Goal: Navigation & Orientation: Find specific page/section

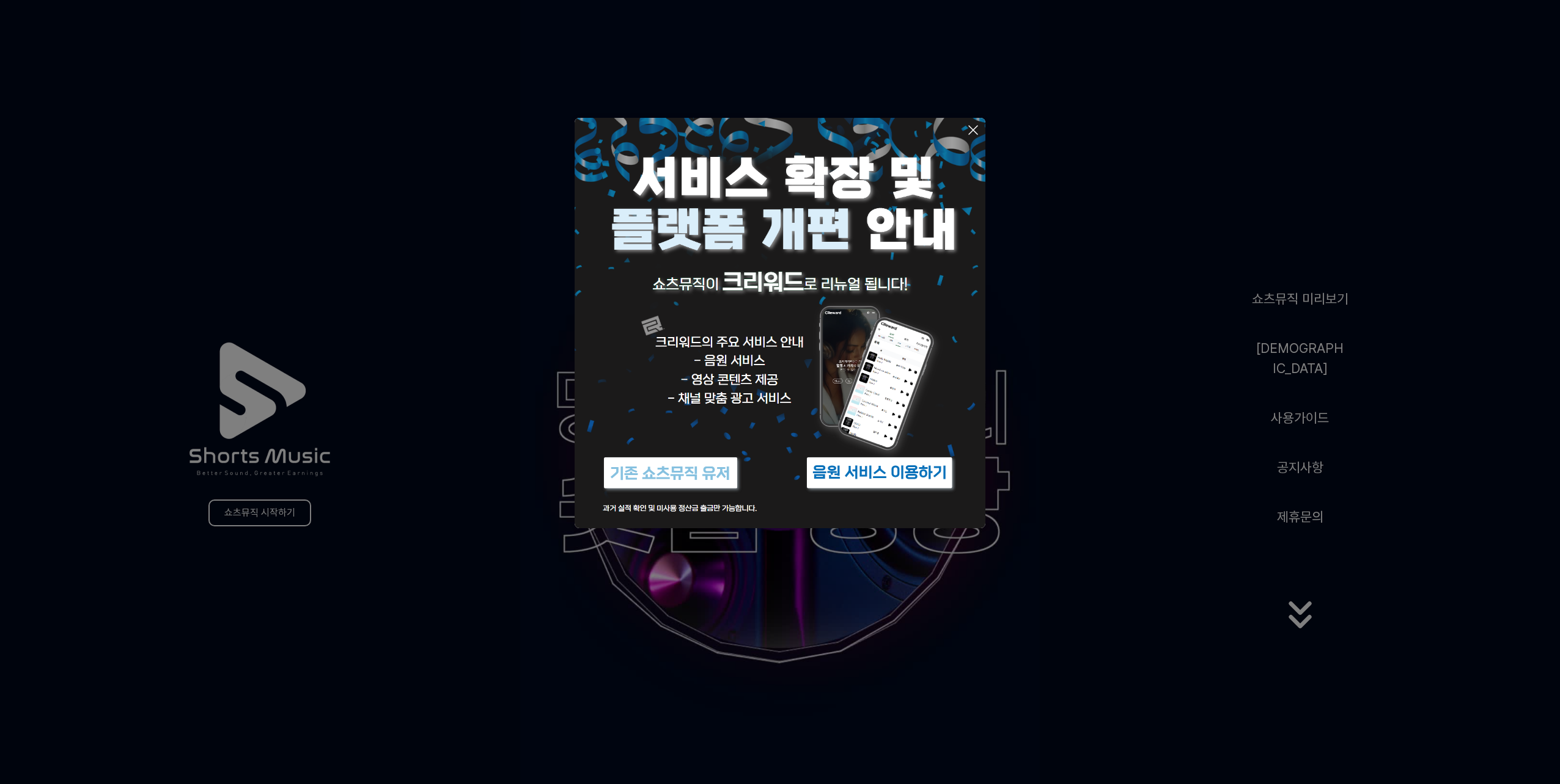
click at [975, 126] on icon at bounding box center [973, 130] width 15 height 15
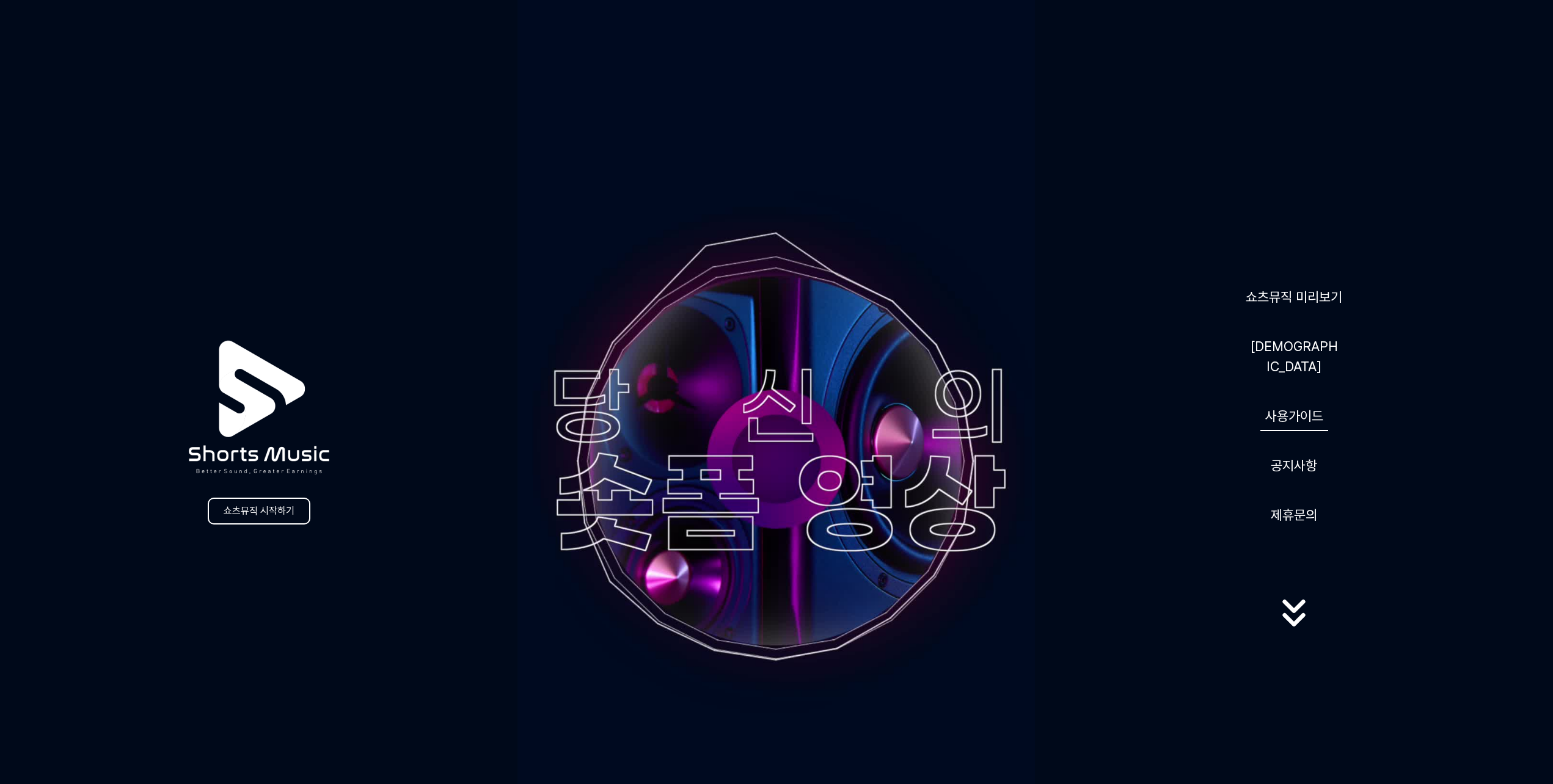
click at [1309, 407] on link "사용가이드" at bounding box center [1294, 416] width 68 height 30
click at [1305, 349] on link "[DEMOGRAPHIC_DATA]" at bounding box center [1295, 356] width 98 height 50
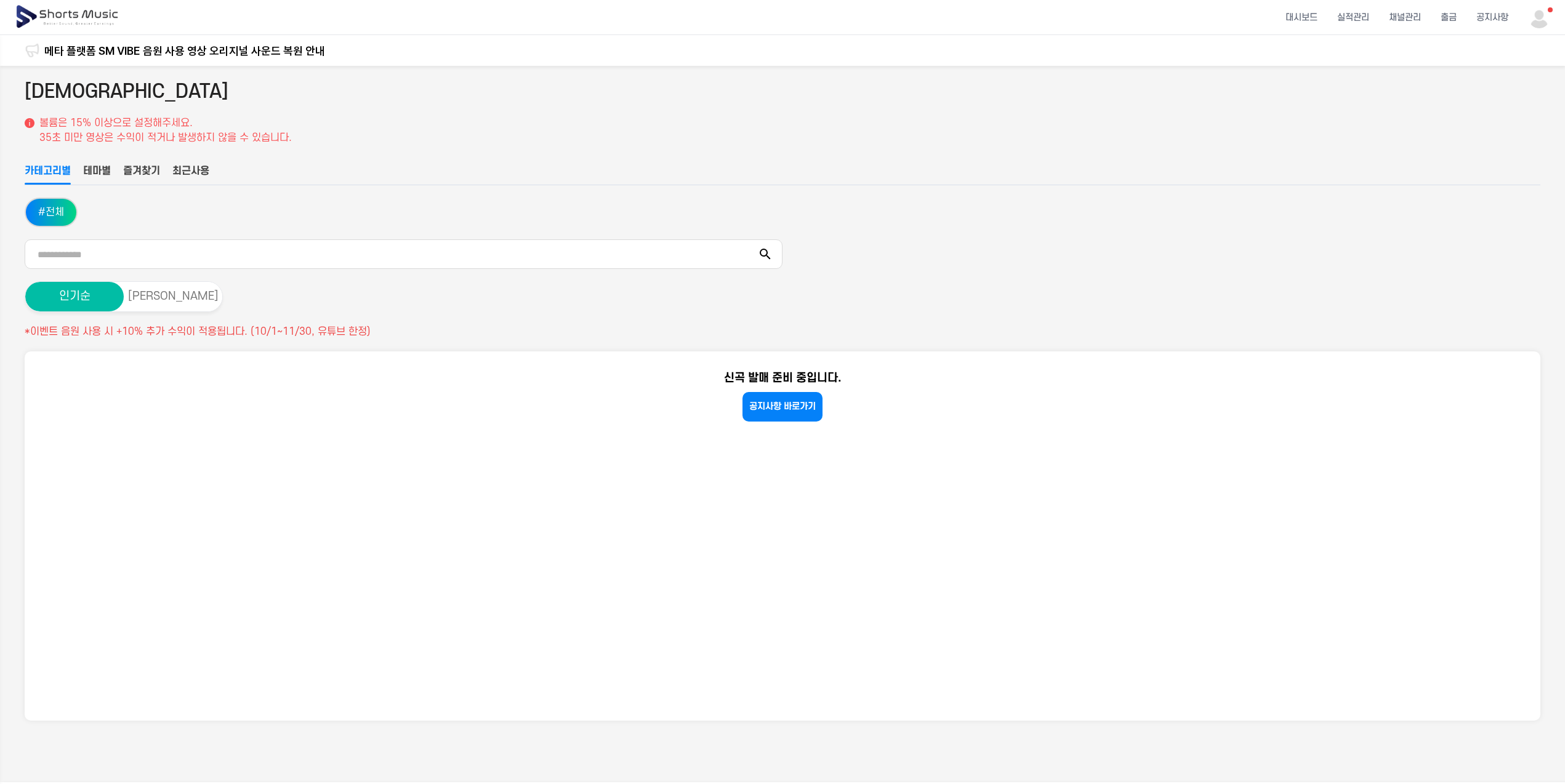
click at [90, 173] on button "테마별" at bounding box center [97, 174] width 28 height 21
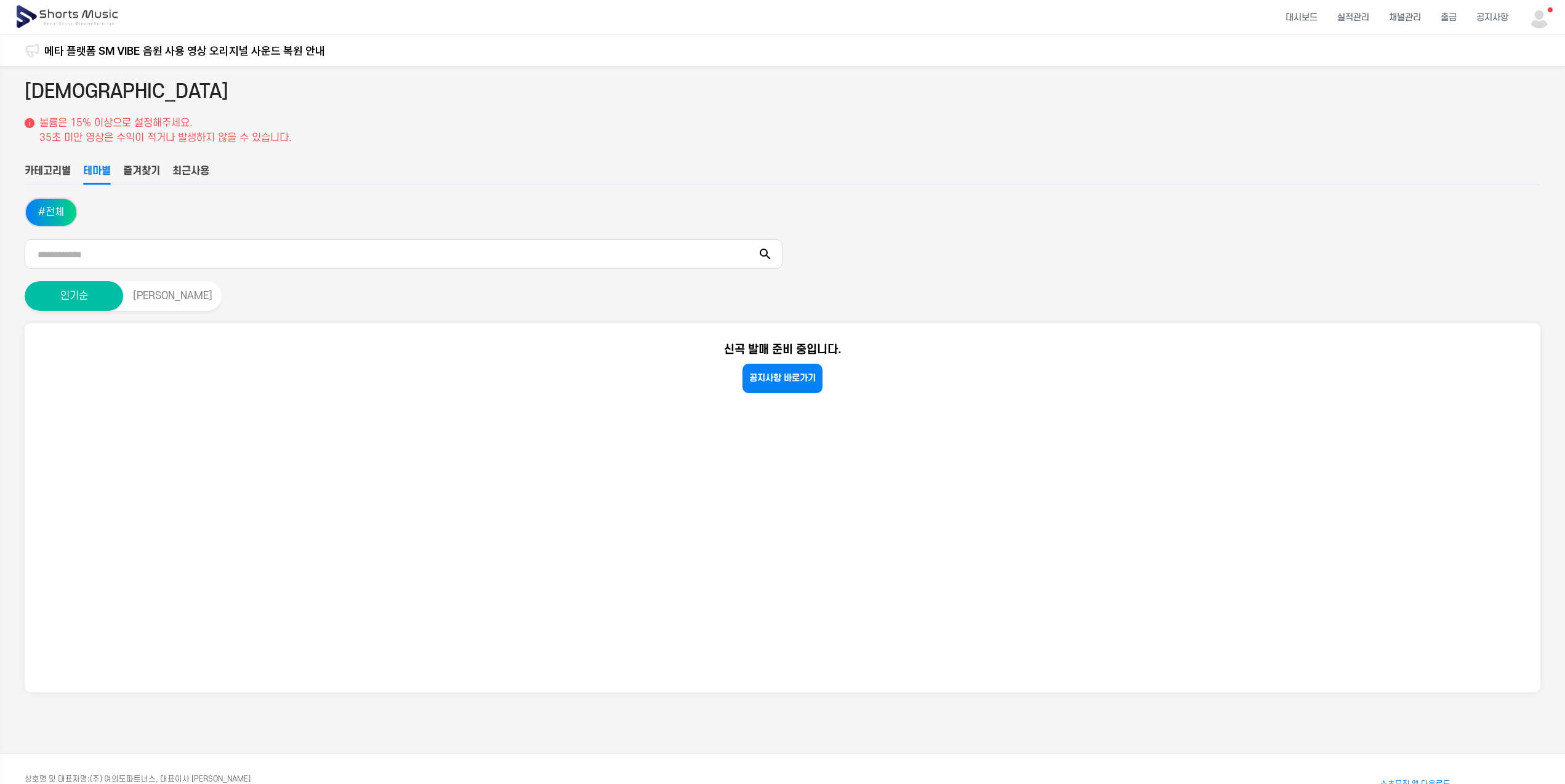
click at [141, 172] on button "즐겨찾기" at bounding box center [141, 174] width 37 height 21
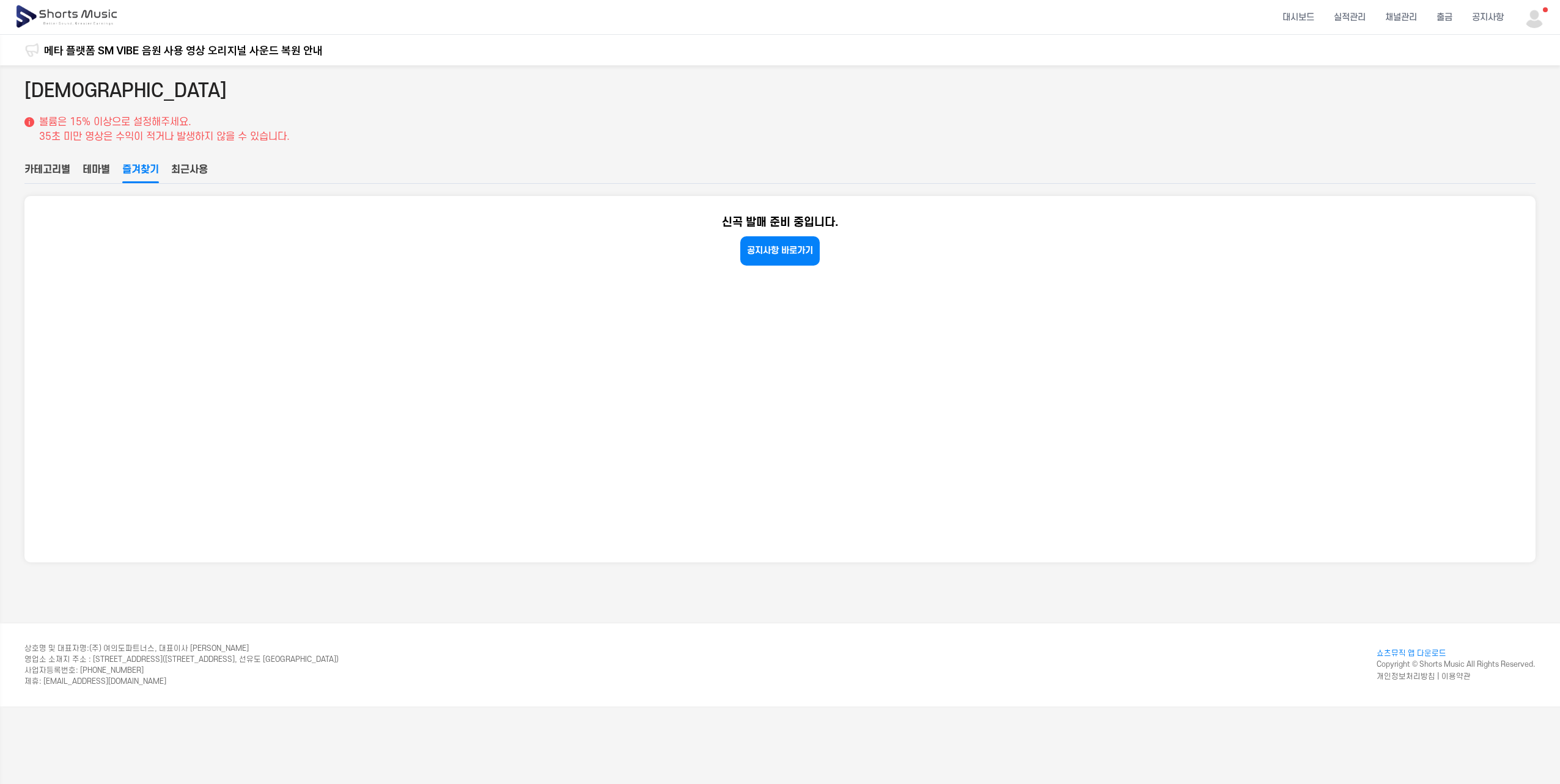
click at [235, 170] on ul "카테고리별 테마별 즐겨찾기 최근사용" at bounding box center [779, 173] width 1511 height 22
drag, startPoint x: 220, startPoint y: 171, endPoint x: 209, endPoint y: 172, distance: 11.0
click at [219, 171] on ul "카테고리별 테마별 즐겨찾기 최근사용" at bounding box center [779, 173] width 1511 height 22
click at [207, 172] on button "최근사용" at bounding box center [189, 173] width 37 height 21
click at [65, 174] on button "카테고리별" at bounding box center [46, 173] width 46 height 21
